Goal: Information Seeking & Learning: Learn about a topic

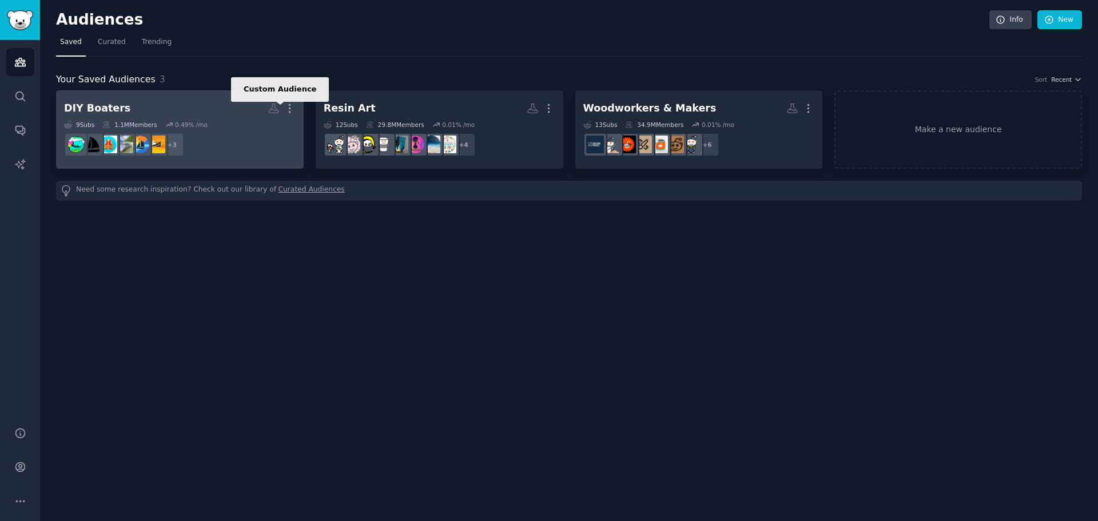
click at [220, 105] on h2 "DIY Boaters Custom Audience More" at bounding box center [180, 108] width 232 height 20
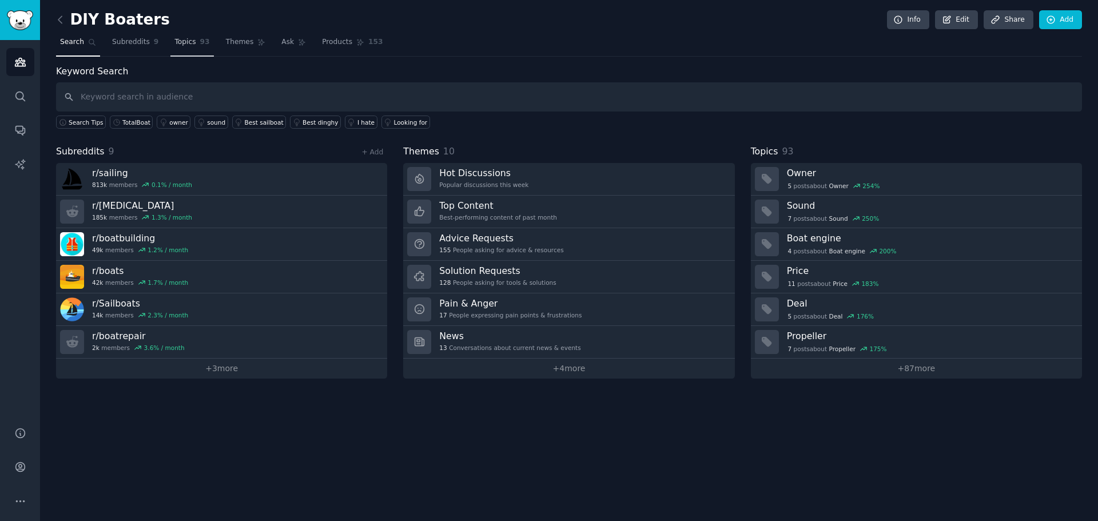
click at [184, 44] on span "Topics" at bounding box center [184, 42] width 21 height 10
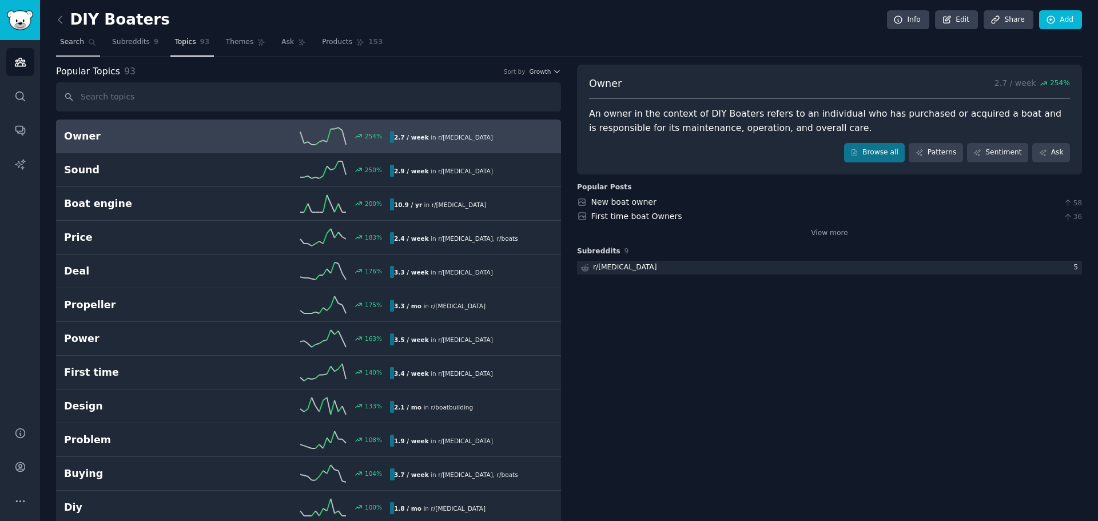
click at [87, 47] on link "Search" at bounding box center [78, 44] width 44 height 23
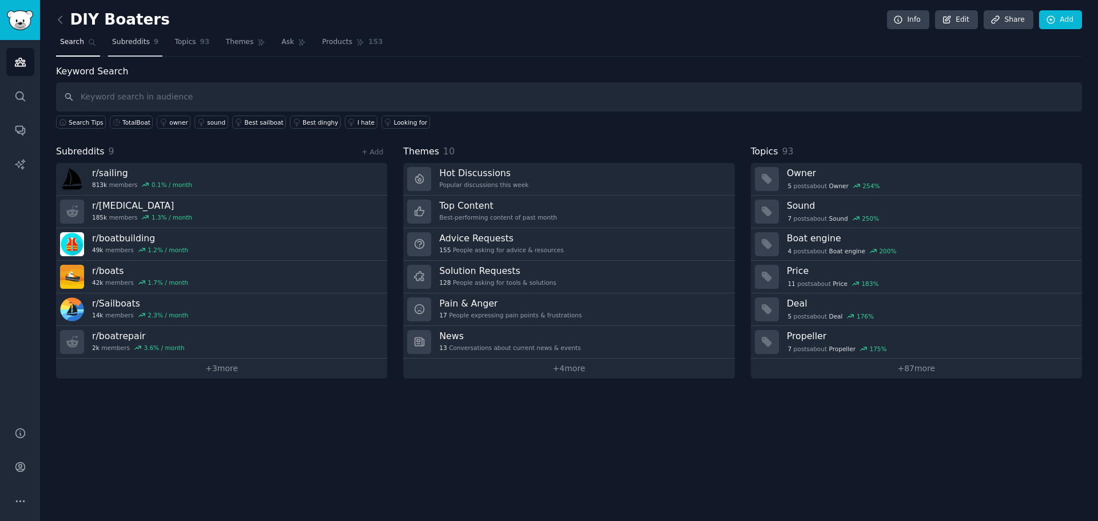
click at [124, 45] on span "Subreddits" at bounding box center [131, 42] width 38 height 10
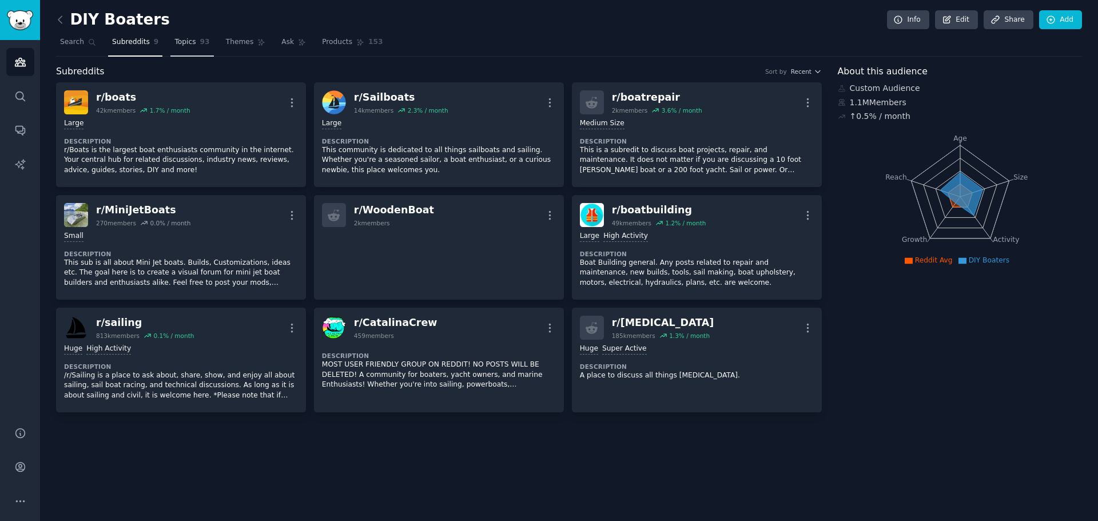
click at [187, 43] on span "Topics" at bounding box center [184, 42] width 21 height 10
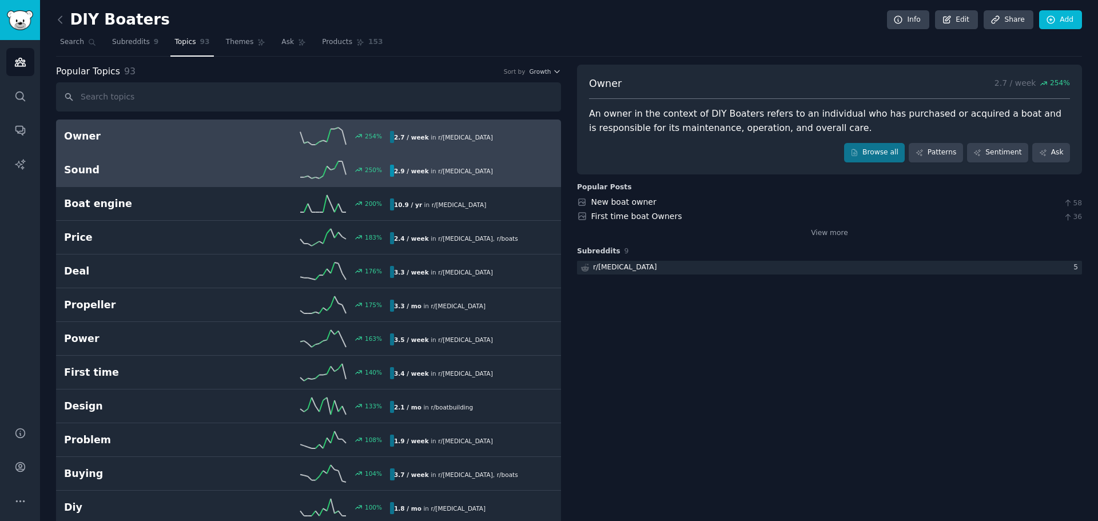
click at [245, 174] on div "250 %" at bounding box center [308, 169] width 163 height 17
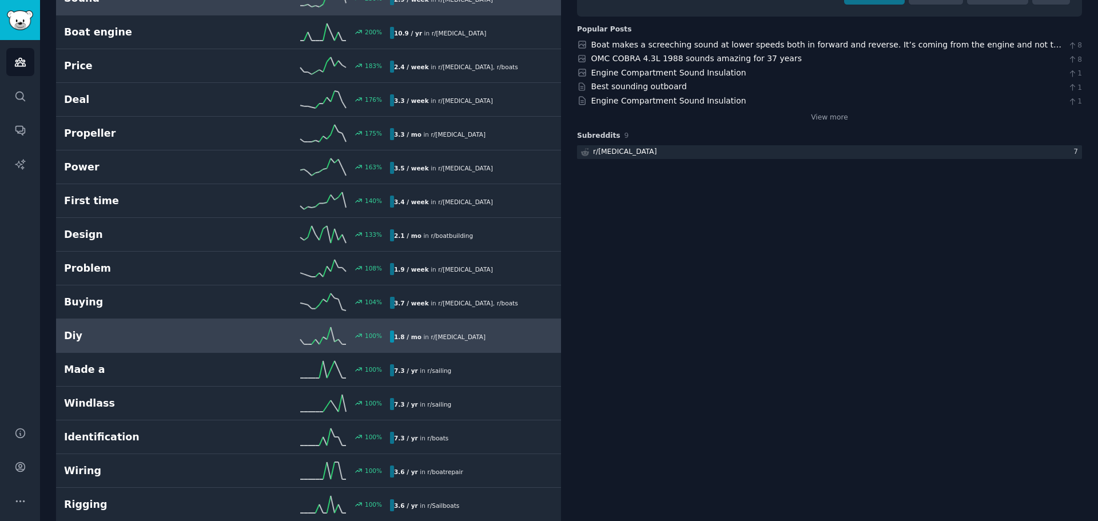
click at [224, 333] on h2 "Diy" at bounding box center [145, 336] width 163 height 14
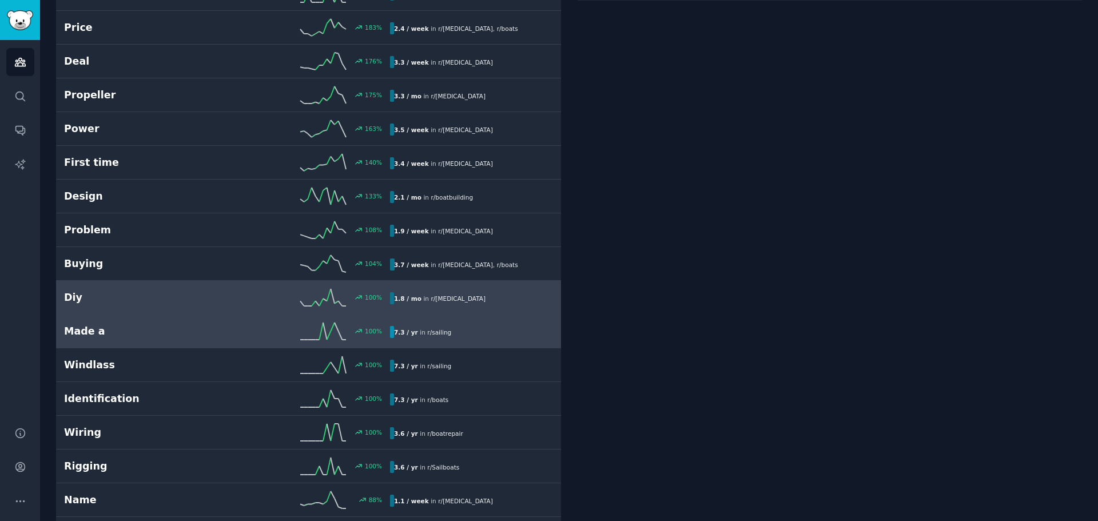
scroll to position [236, 0]
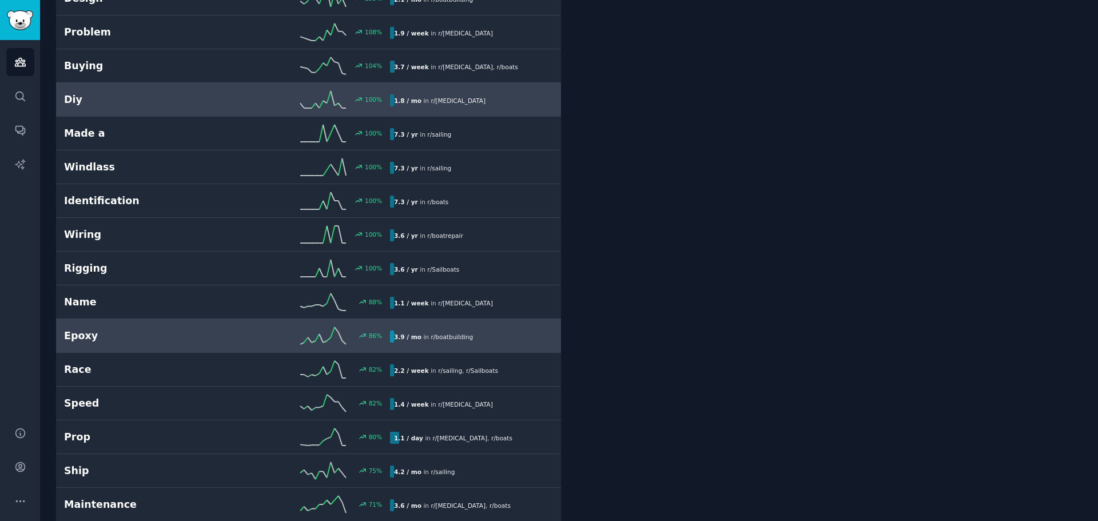
click at [194, 338] on h2 "Epoxy" at bounding box center [145, 336] width 163 height 14
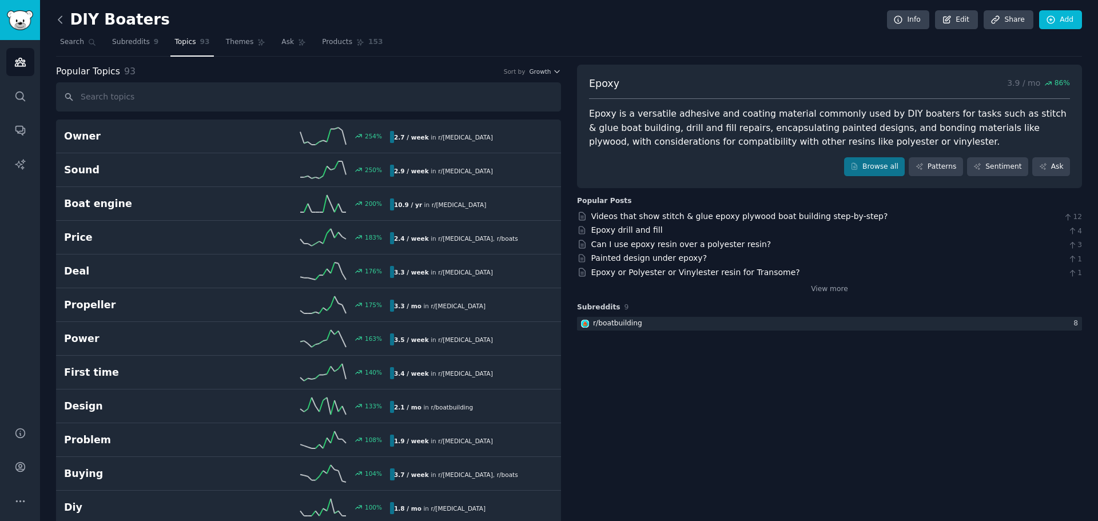
click at [61, 22] on icon at bounding box center [59, 19] width 3 height 7
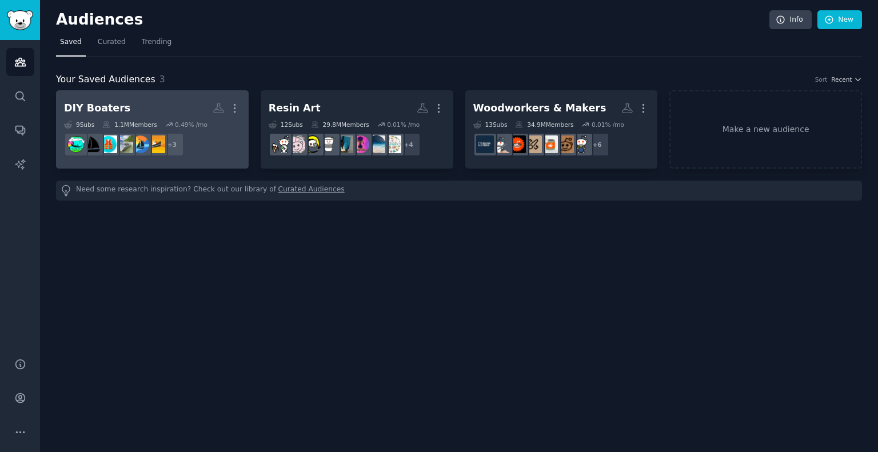
click at [138, 105] on h2 "DIY Boaters More" at bounding box center [152, 108] width 177 height 20
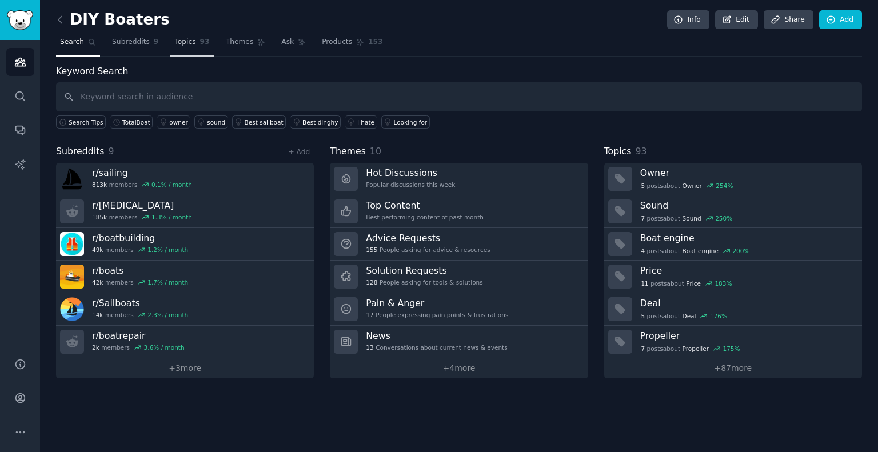
click at [190, 45] on link "Topics 93" at bounding box center [191, 44] width 43 height 23
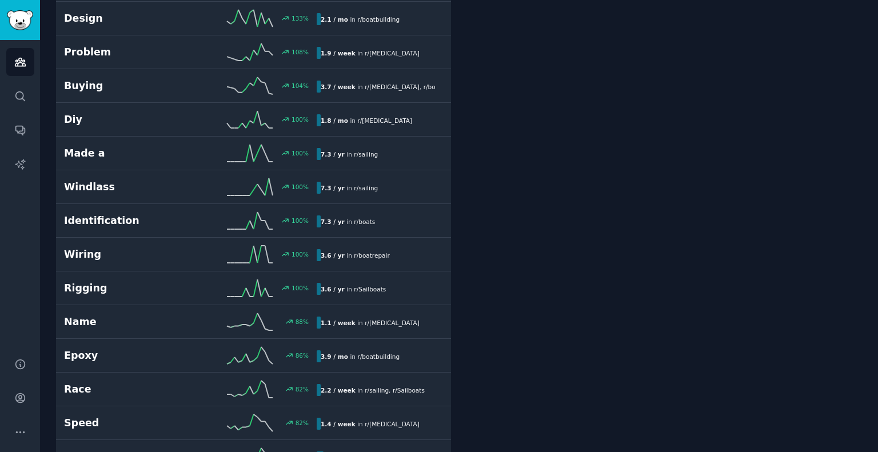
scroll to position [389, 0]
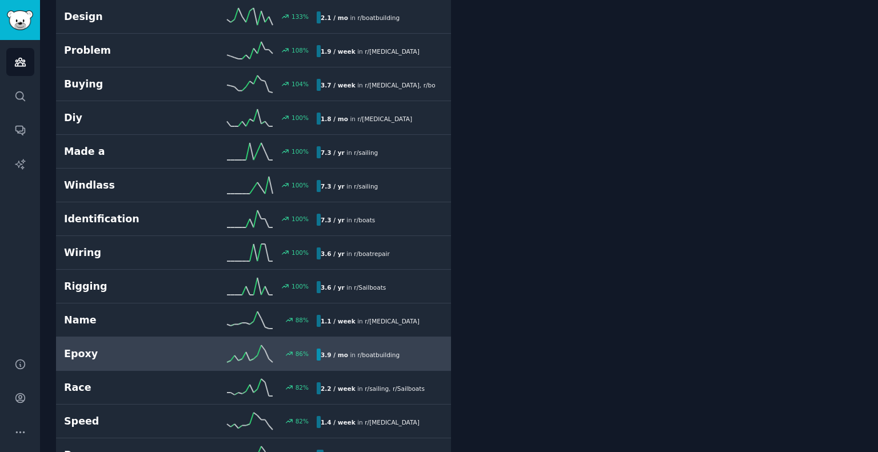
click at [139, 351] on h2 "Epoxy" at bounding box center [127, 354] width 126 height 14
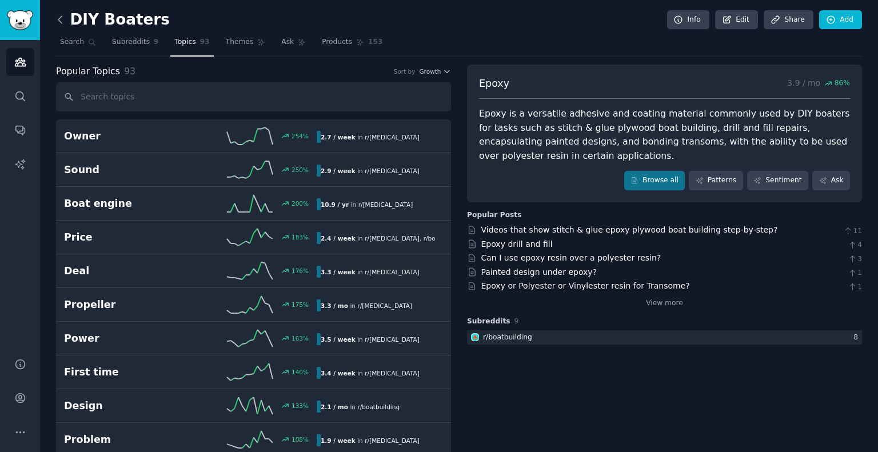
click at [57, 20] on icon at bounding box center [60, 20] width 12 height 12
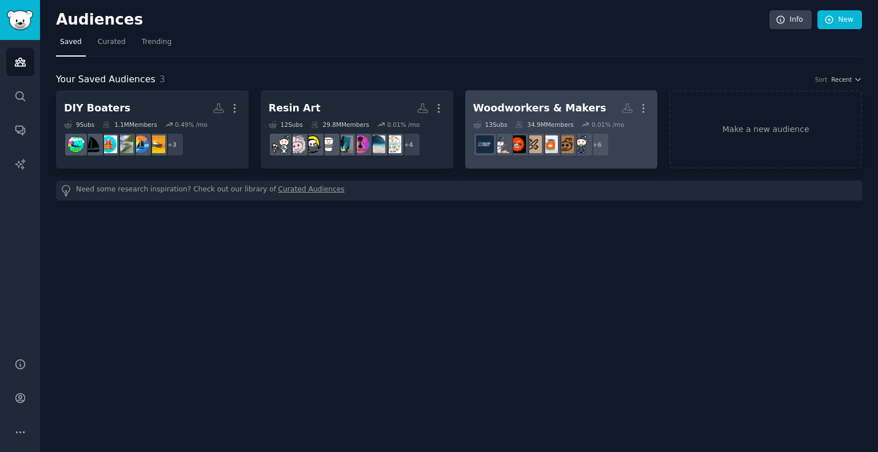
click at [578, 112] on div "Woodworkers & Makers" at bounding box center [539, 108] width 133 height 14
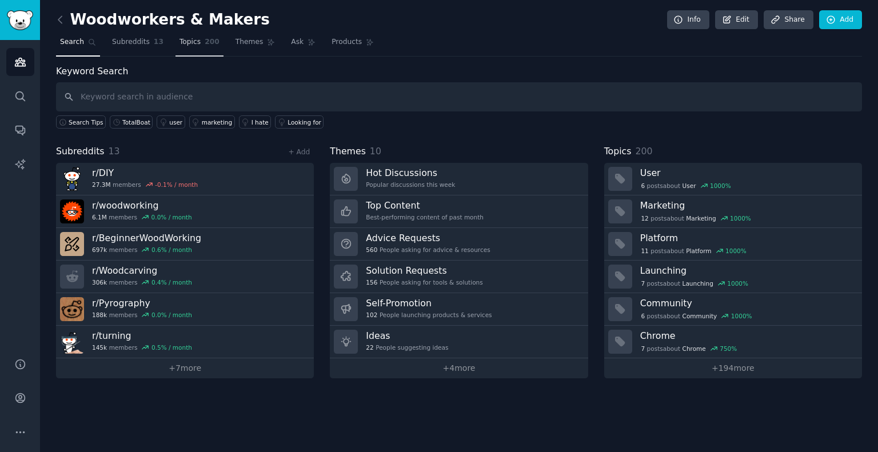
click at [191, 47] on link "Topics 200" at bounding box center [200, 44] width 48 height 23
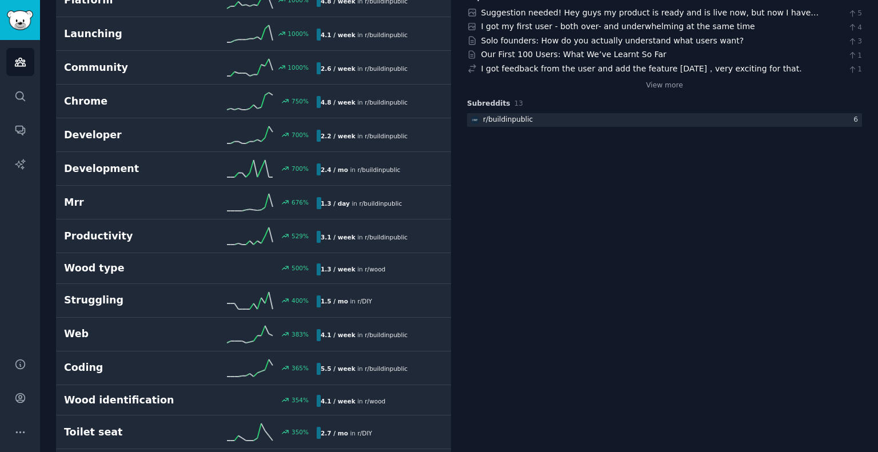
scroll to position [204, 0]
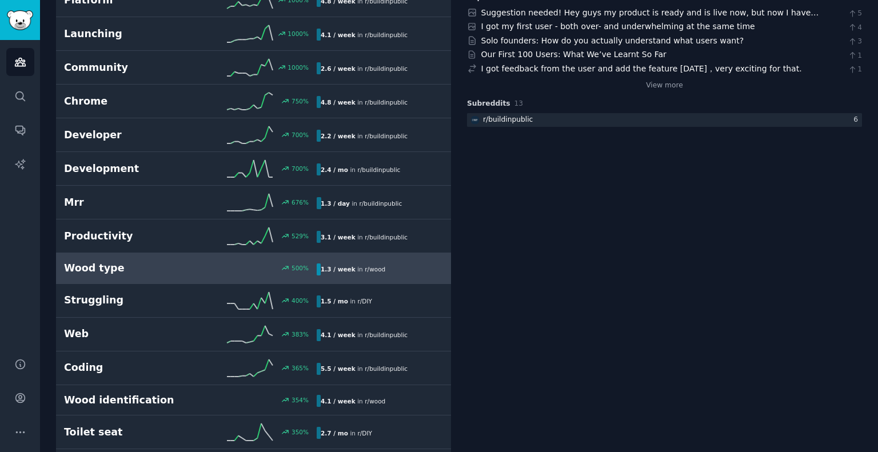
click at [137, 266] on h2 "Wood type" at bounding box center [127, 268] width 126 height 14
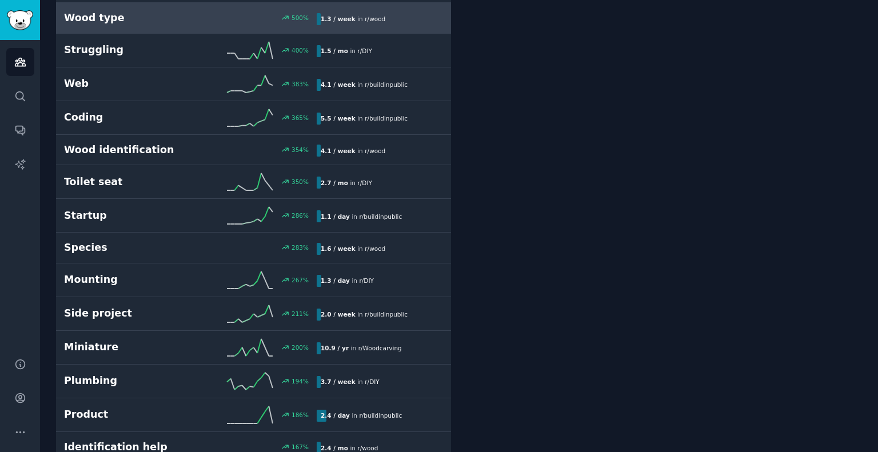
scroll to position [456, 0]
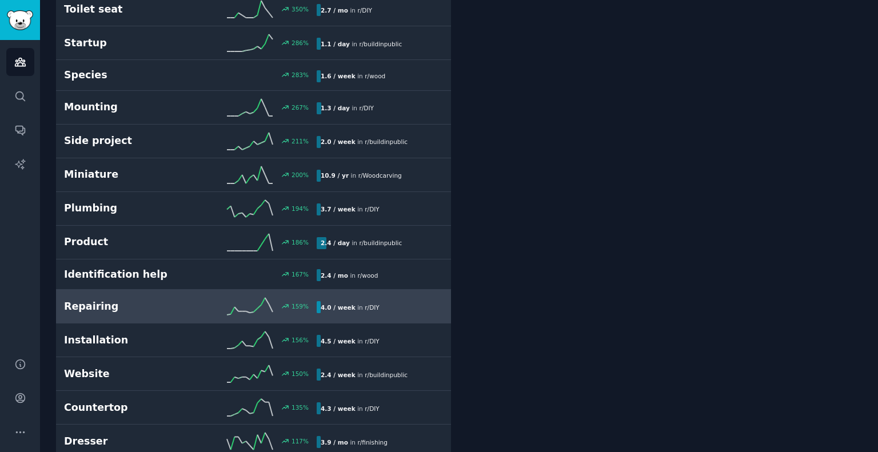
click at [190, 301] on div "159 %" at bounding box center [253, 306] width 126 height 17
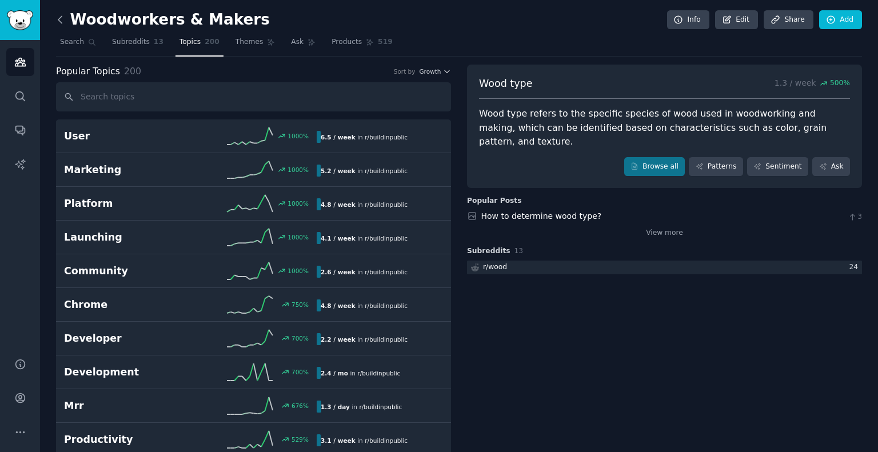
click at [61, 18] on icon at bounding box center [60, 20] width 12 height 12
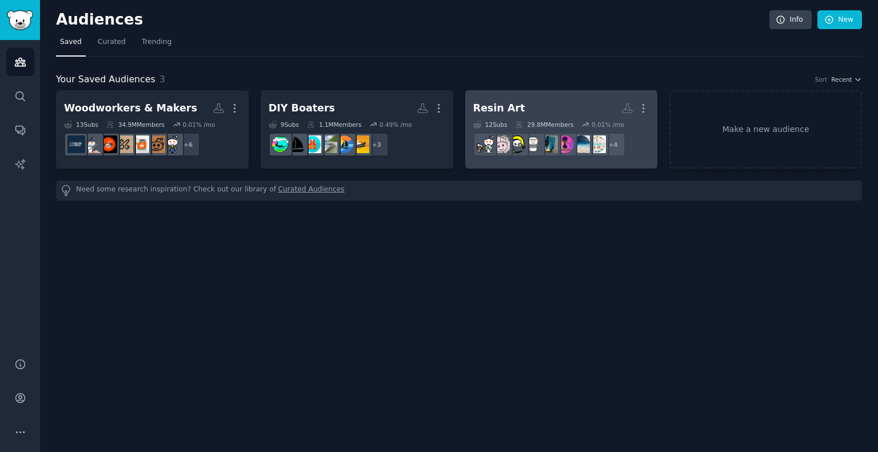
click at [527, 97] on link "Resin Art More 12 Sub s 29.8M Members 0.01 % /mo + 4" at bounding box center [561, 129] width 193 height 78
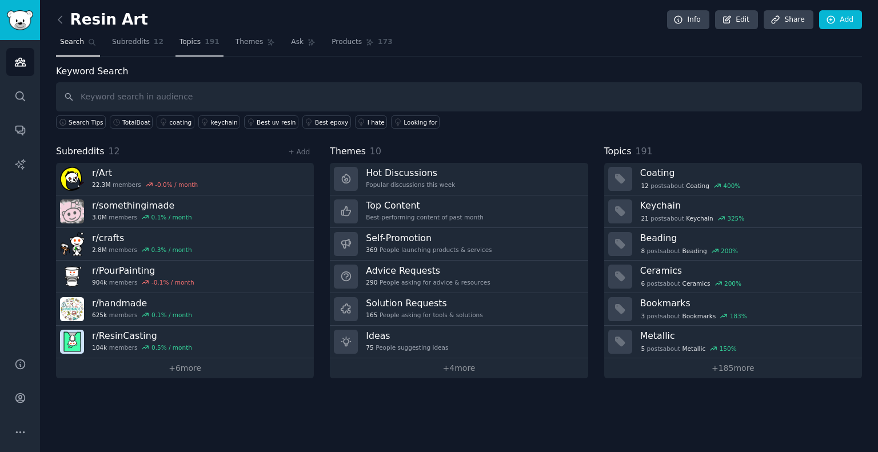
click at [196, 34] on link "Topics 191" at bounding box center [200, 44] width 48 height 23
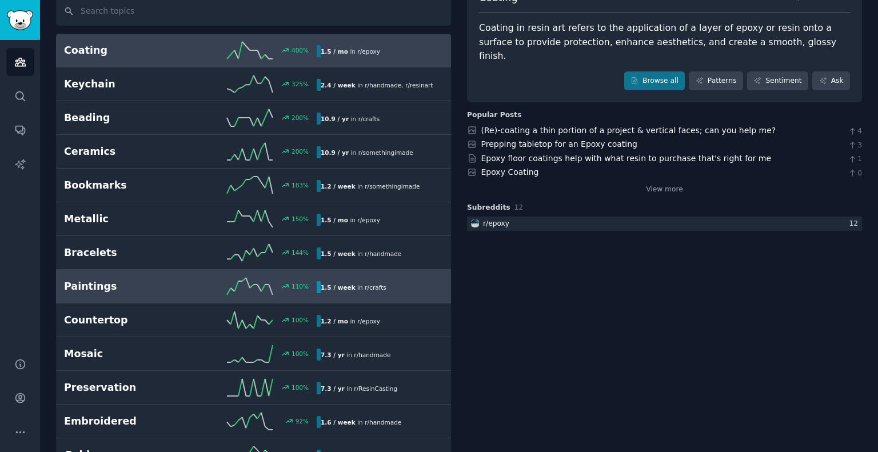
scroll to position [96, 0]
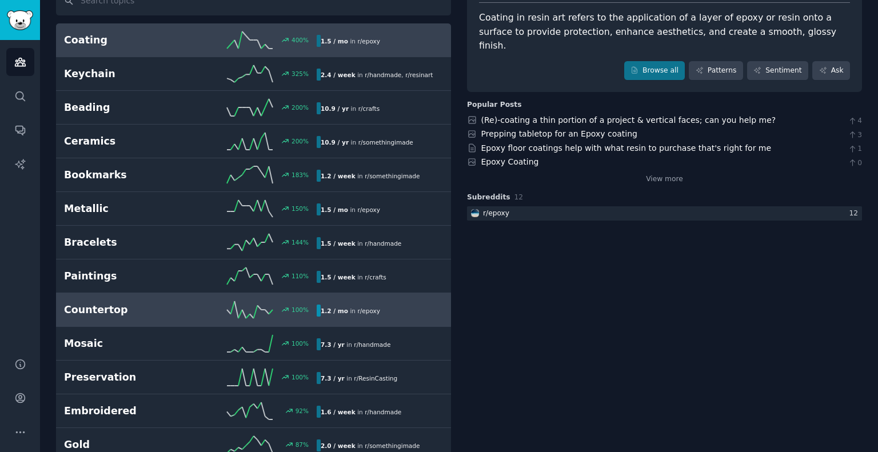
click at [148, 303] on h2 "Countertop" at bounding box center [127, 310] width 126 height 14
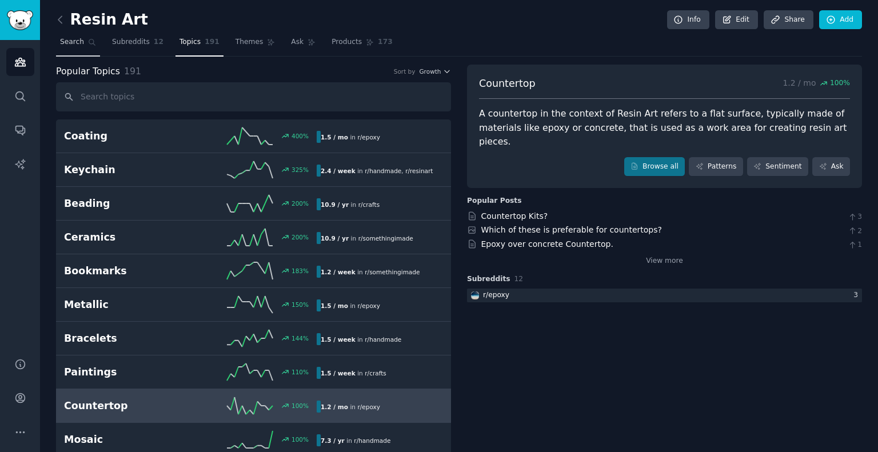
click at [79, 42] on span "Search" at bounding box center [72, 42] width 24 height 10
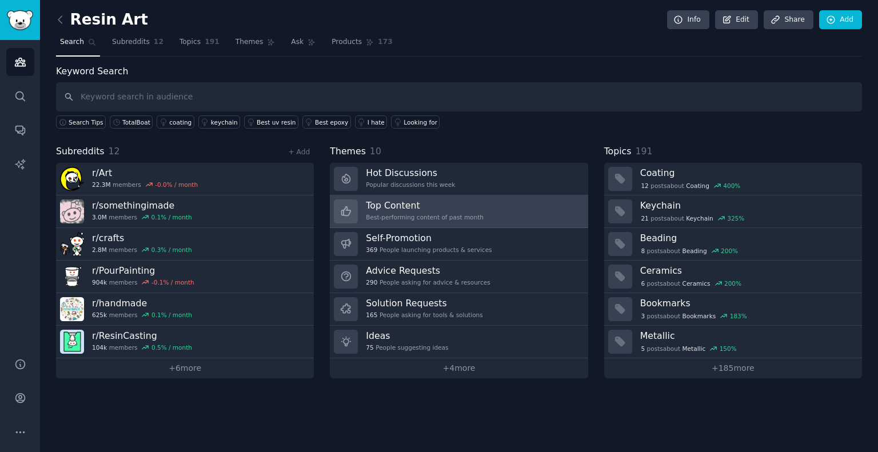
click at [497, 214] on link "Top Content Best-performing content of past month" at bounding box center [459, 212] width 258 height 33
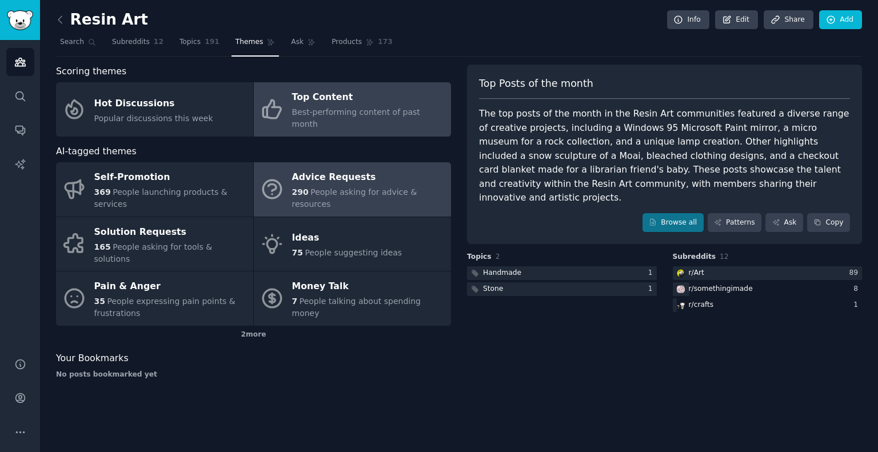
click at [378, 169] on div "Advice Requests" at bounding box center [368, 178] width 153 height 18
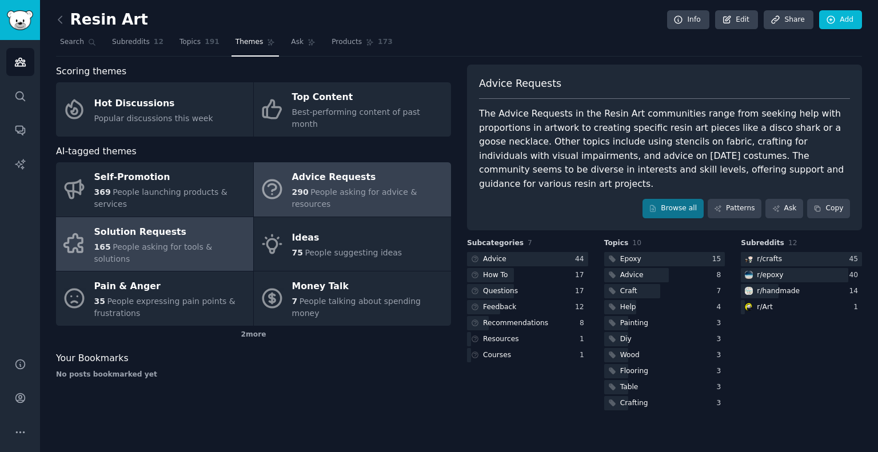
click at [201, 242] on span "People asking for tools & solutions" at bounding box center [153, 252] width 118 height 21
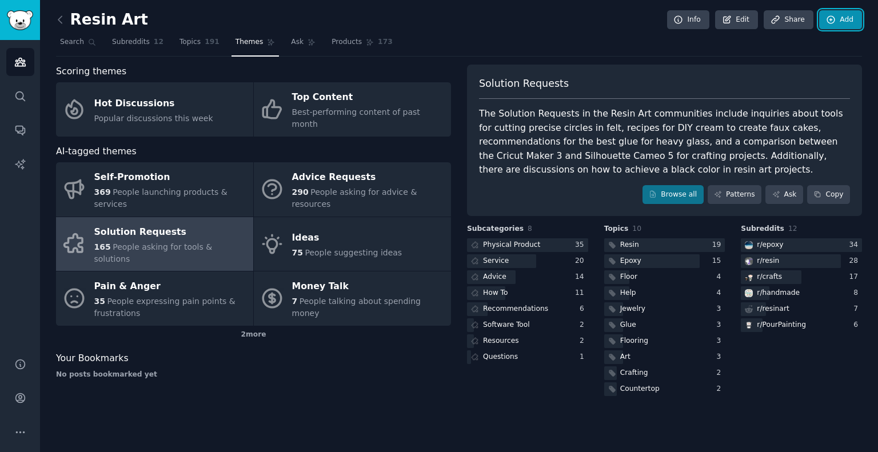
click at [840, 20] on link "Add" at bounding box center [840, 19] width 43 height 19
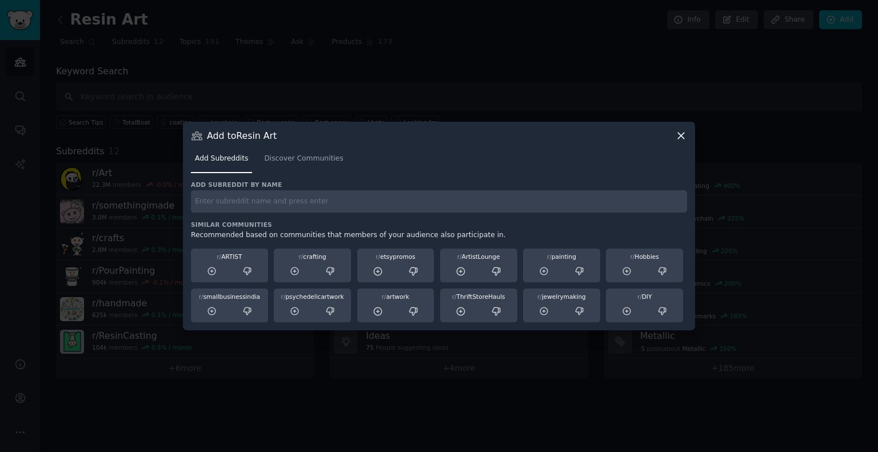
click at [679, 134] on icon at bounding box center [681, 136] width 12 height 12
